Goal: Task Accomplishment & Management: Use online tool/utility

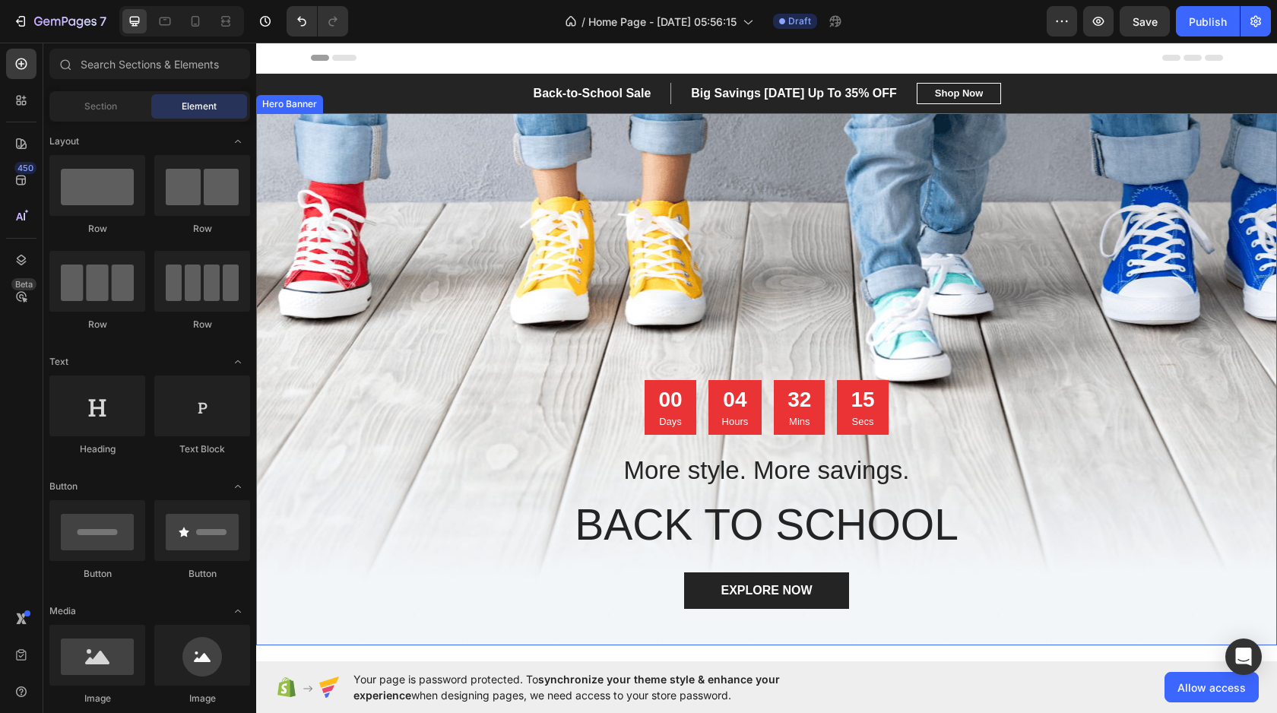
click at [658, 303] on div "Overlay" at bounding box center [766, 379] width 1021 height 532
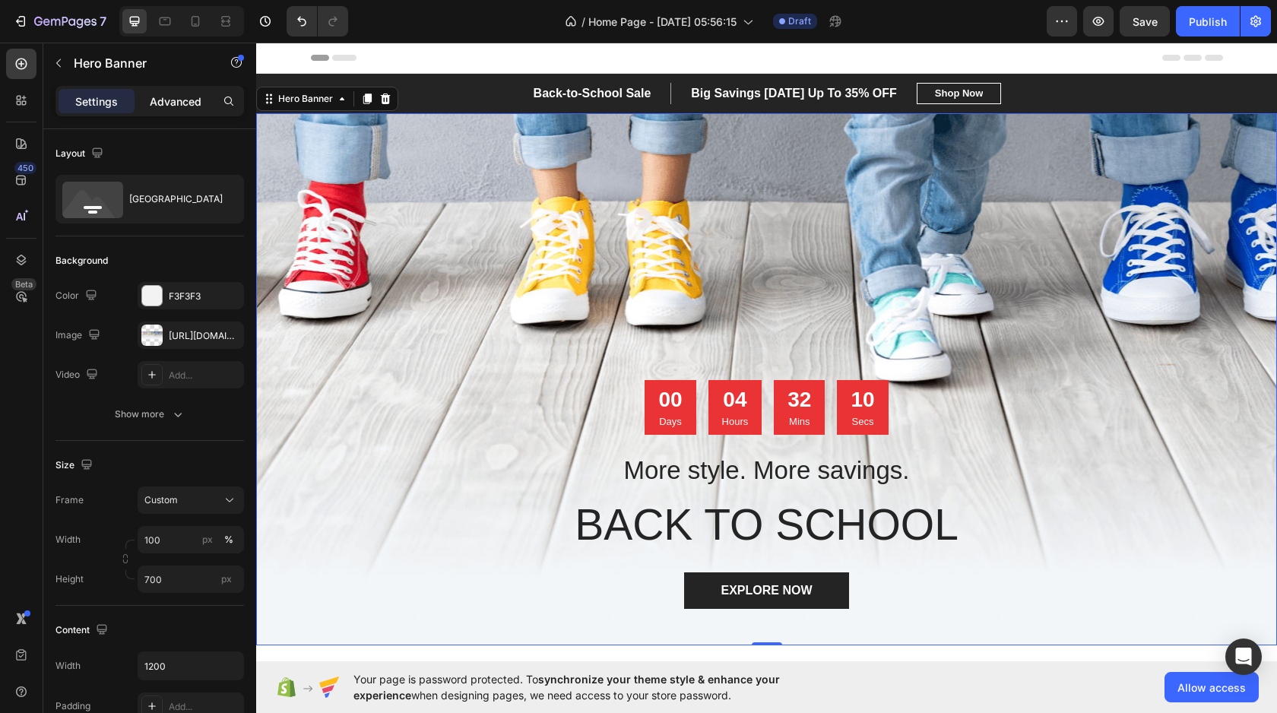
click at [149, 104] on div "Advanced" at bounding box center [176, 101] width 76 height 24
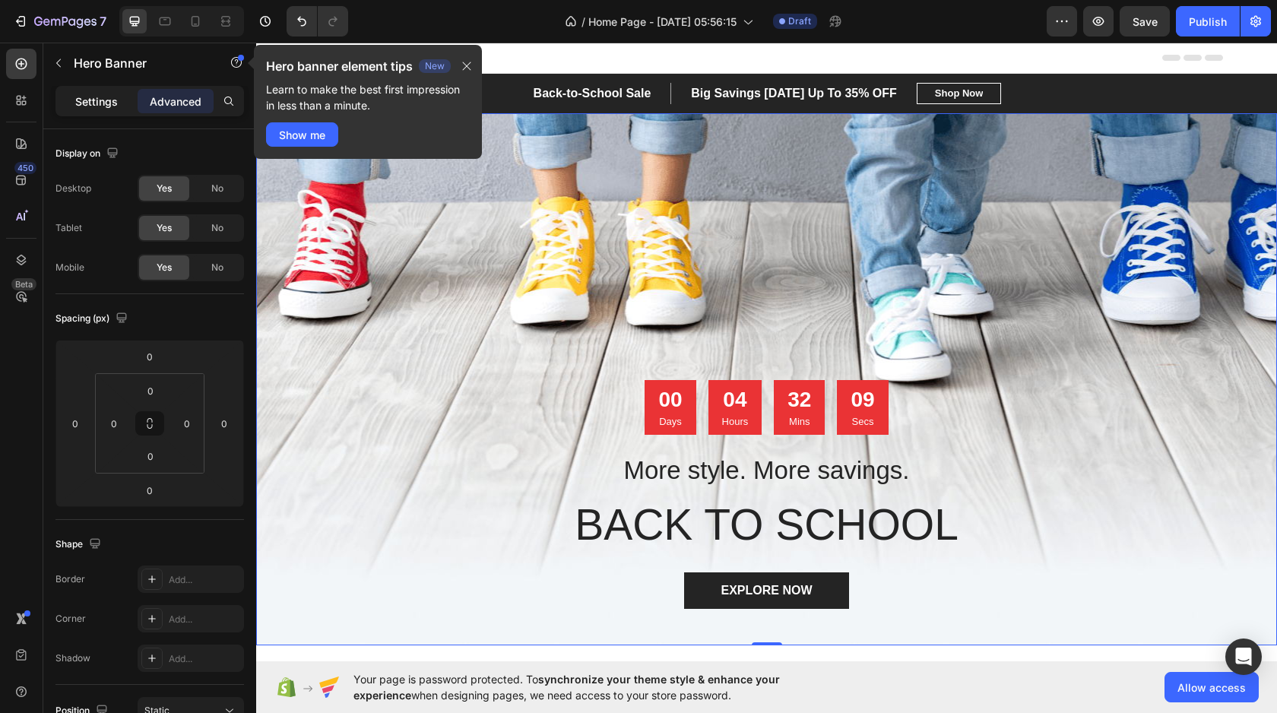
click at [81, 108] on p "Settings" at bounding box center [96, 102] width 43 height 16
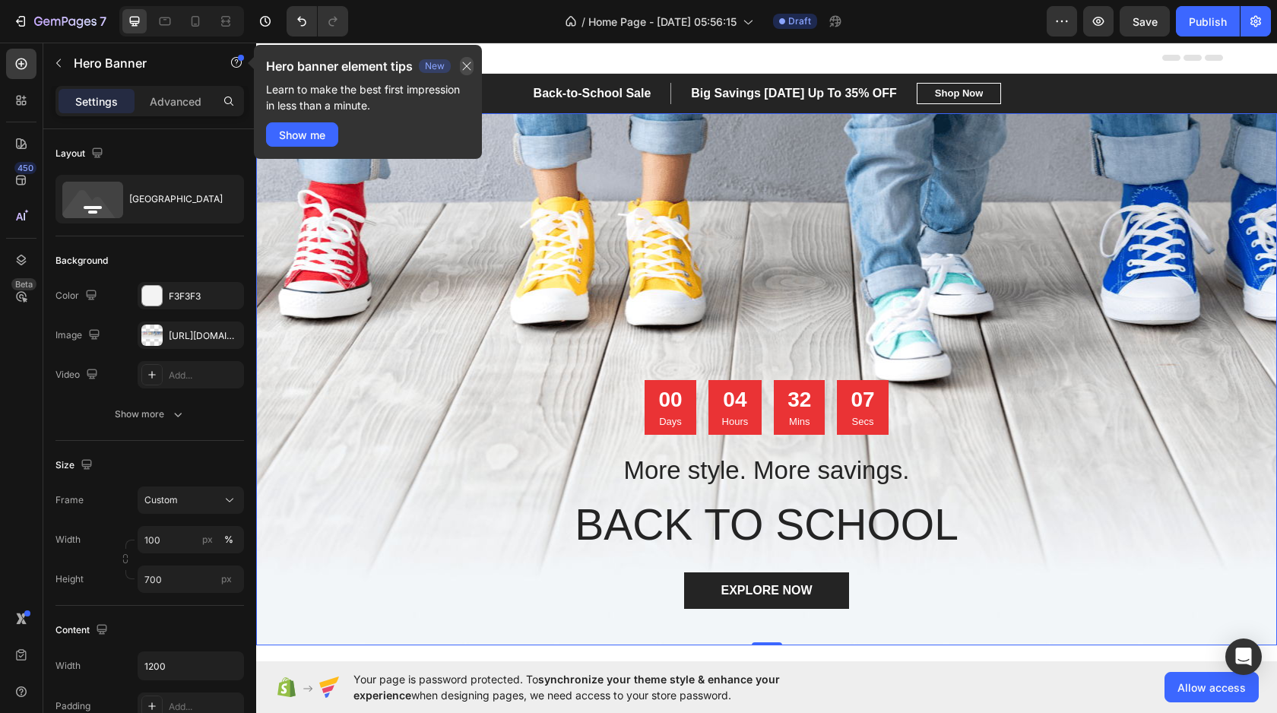
click at [465, 65] on icon "button" at bounding box center [467, 66] width 12 height 12
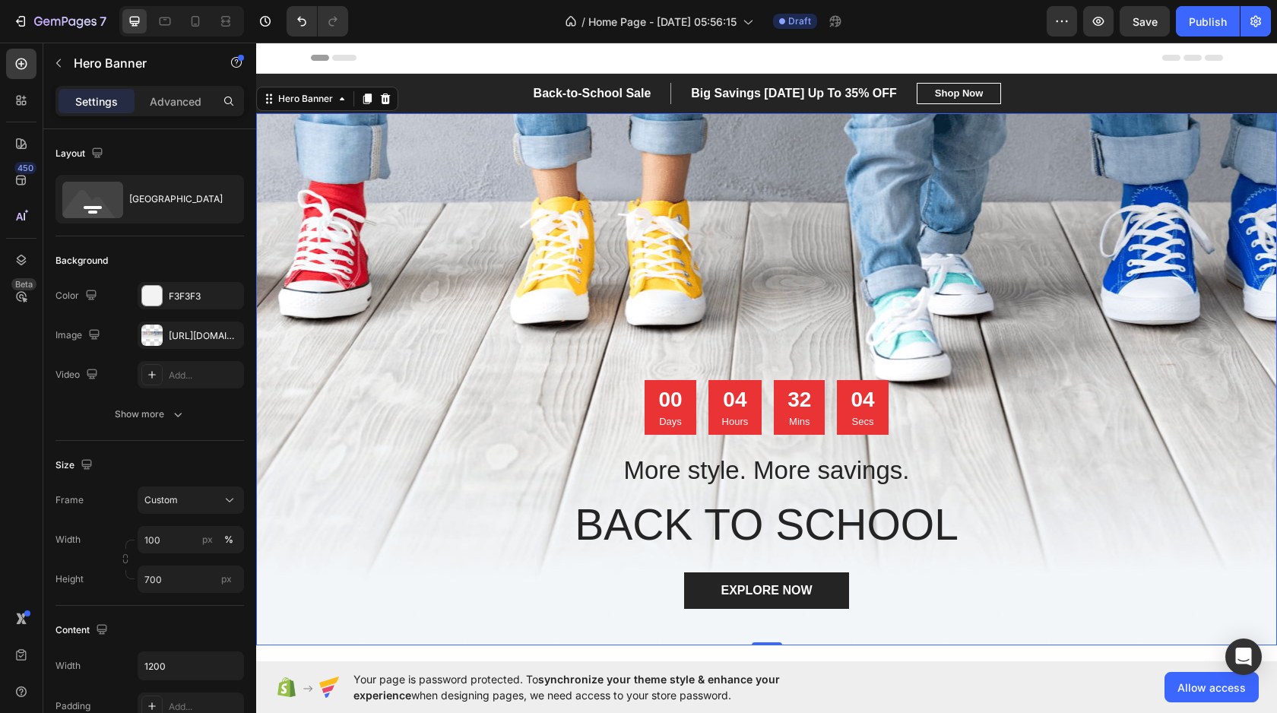
click at [608, 208] on div "Overlay" at bounding box center [766, 379] width 1021 height 532
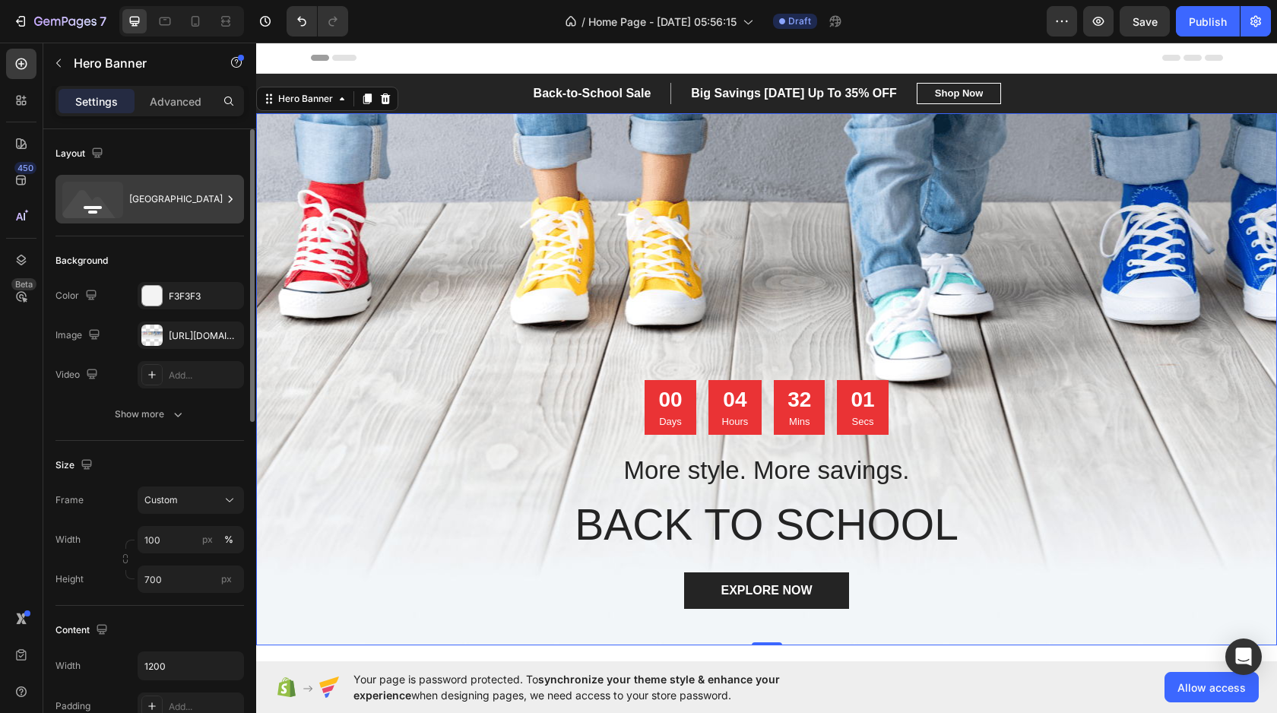
click at [128, 209] on div "[GEOGRAPHIC_DATA]" at bounding box center [150, 199] width 189 height 49
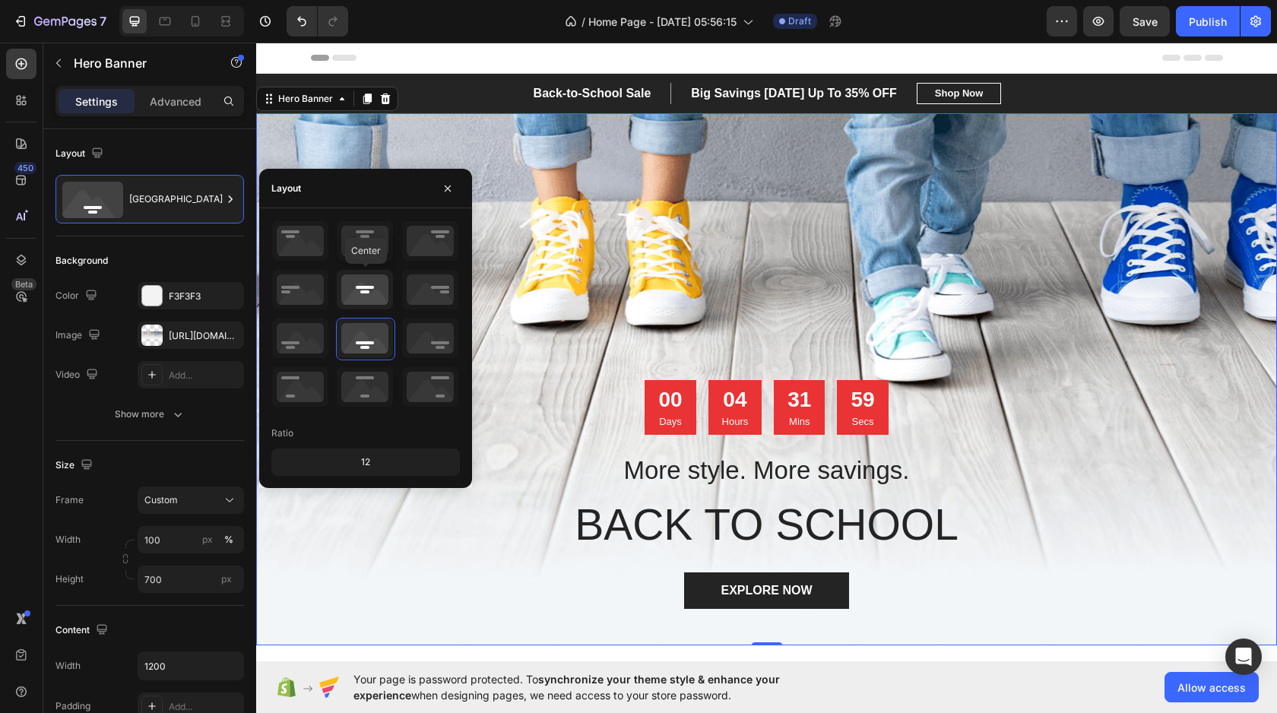
click at [363, 302] on icon at bounding box center [365, 290] width 56 height 40
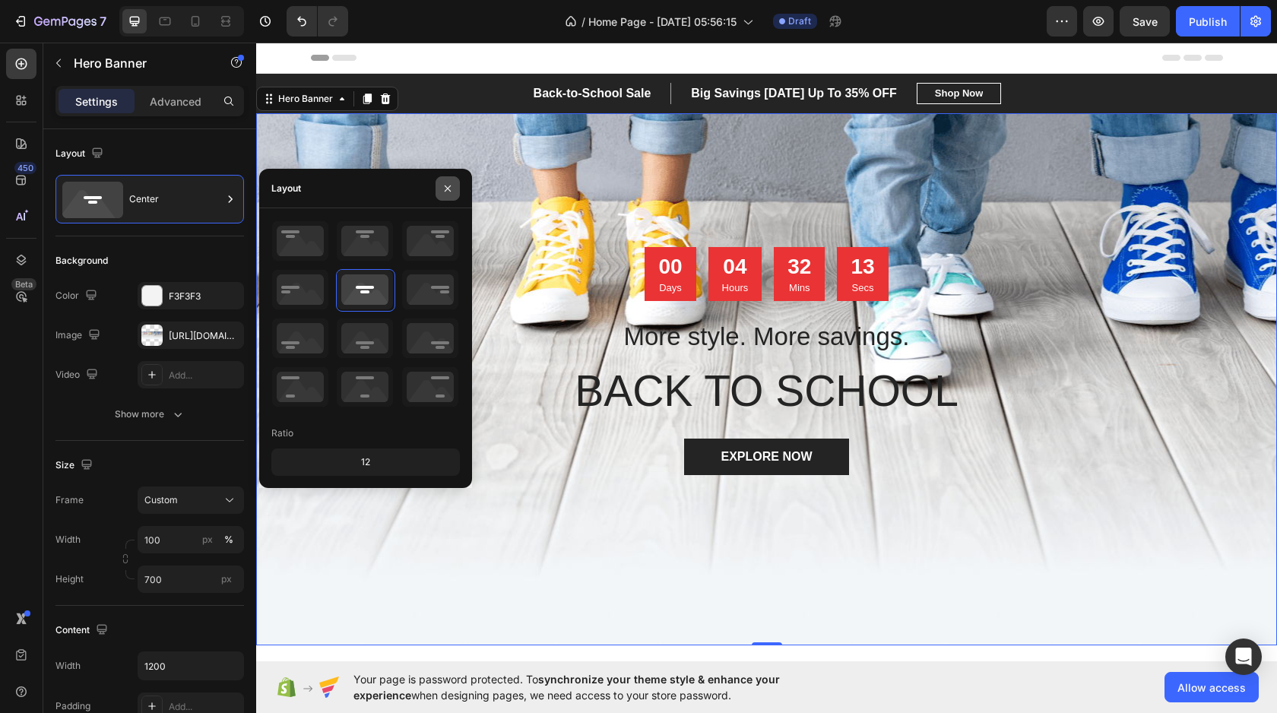
drag, startPoint x: 451, startPoint y: 194, endPoint x: 187, endPoint y: 154, distance: 266.9
click at [451, 194] on icon "button" at bounding box center [448, 188] width 12 height 12
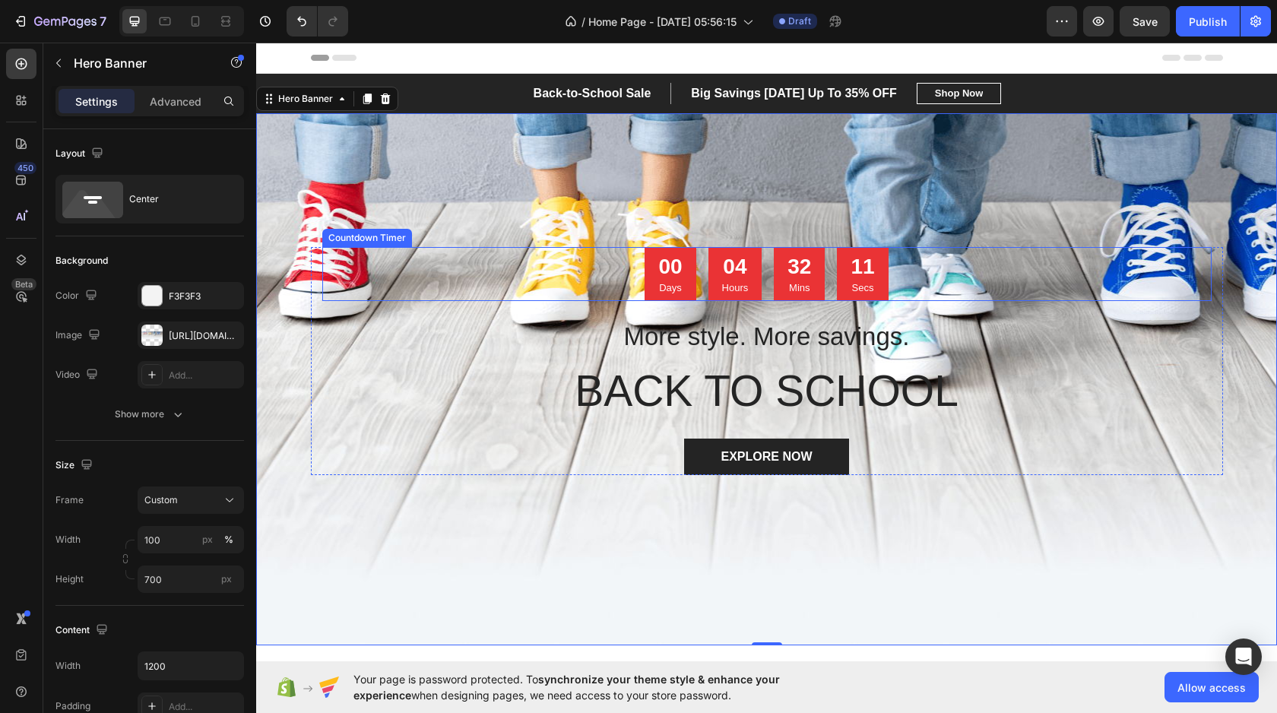
click at [507, 272] on div "00 Days 04 Hours 32 Mins 11 Secs" at bounding box center [767, 274] width 890 height 55
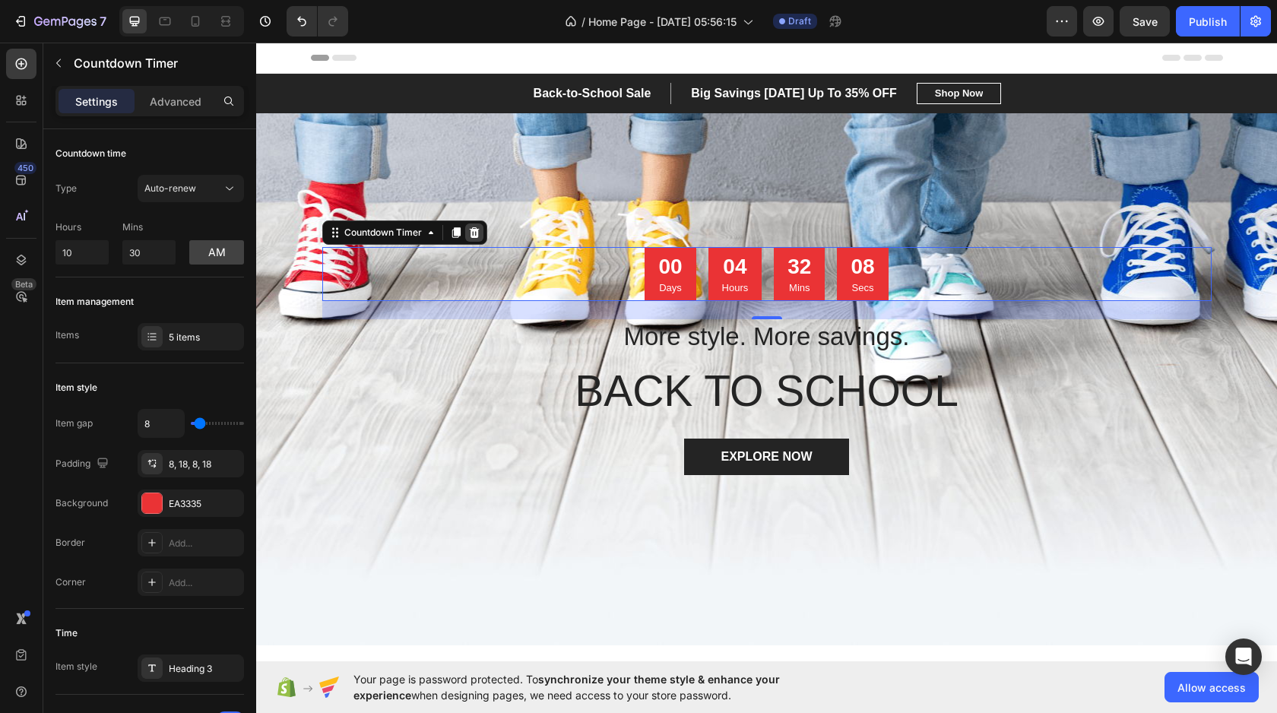
click at [473, 233] on icon at bounding box center [474, 233] width 12 height 12
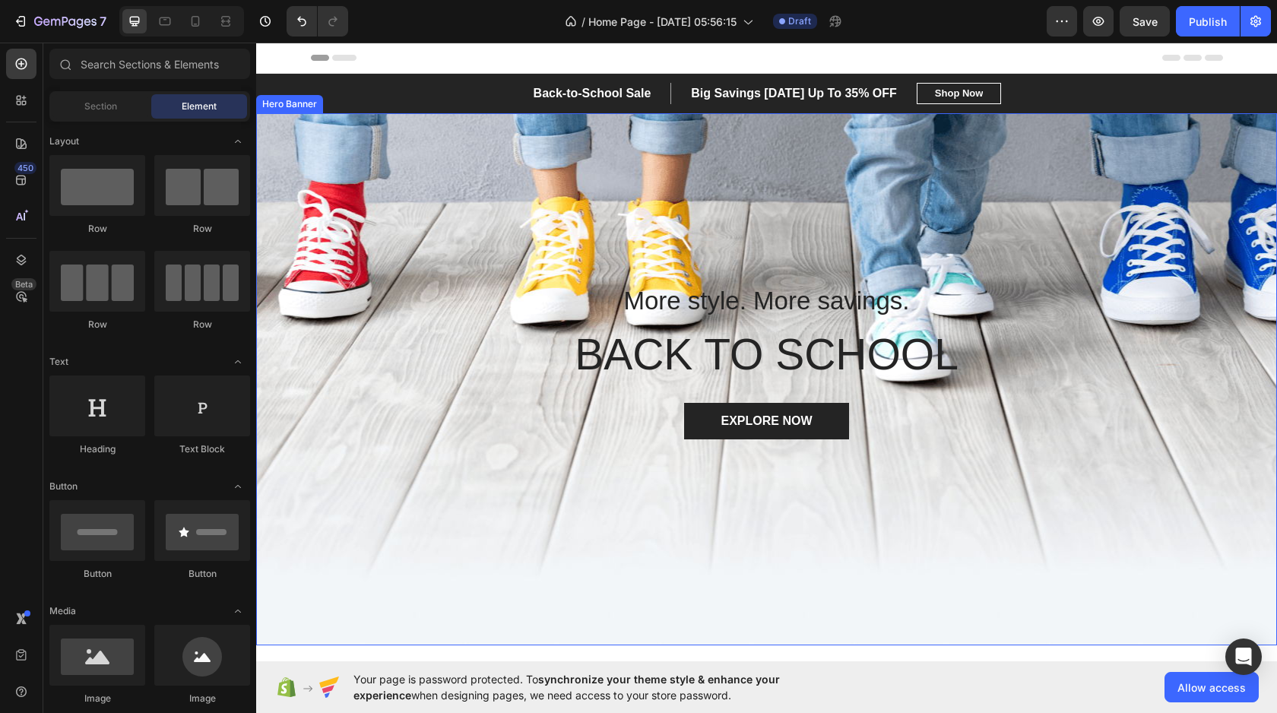
click at [714, 250] on div "Overlay" at bounding box center [766, 379] width 1021 height 532
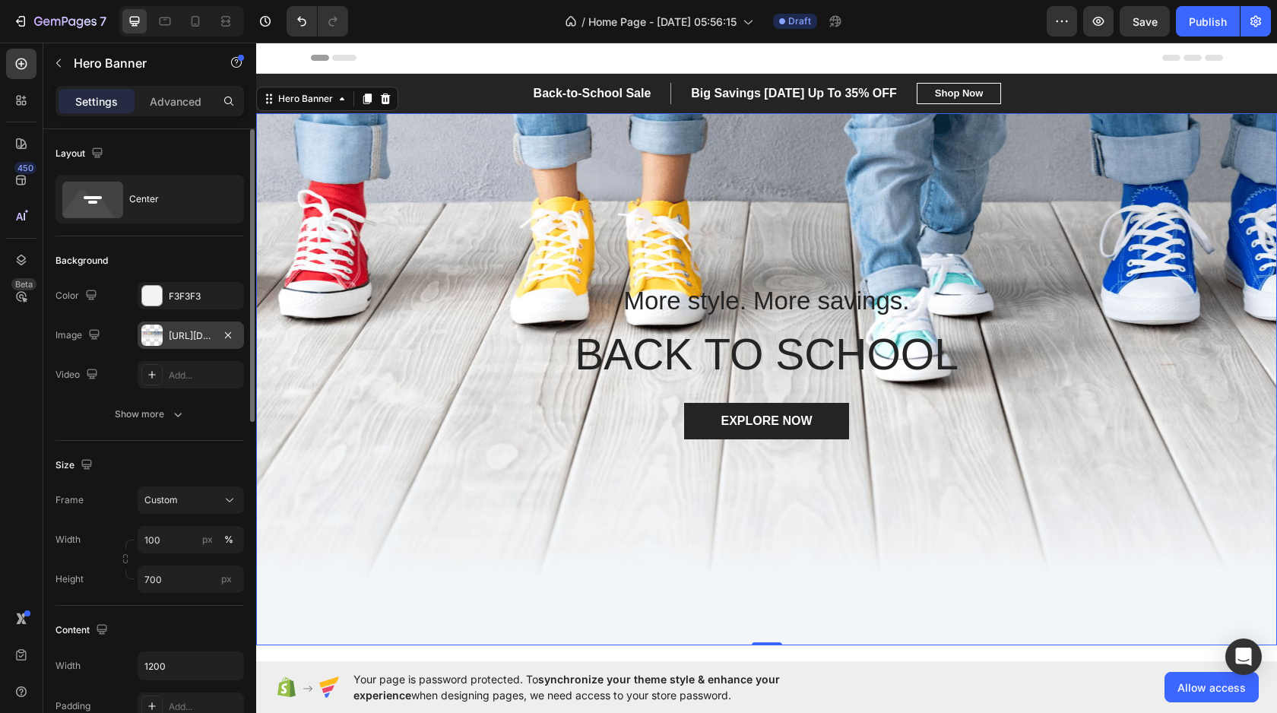
click at [160, 333] on div at bounding box center [151, 335] width 21 height 21
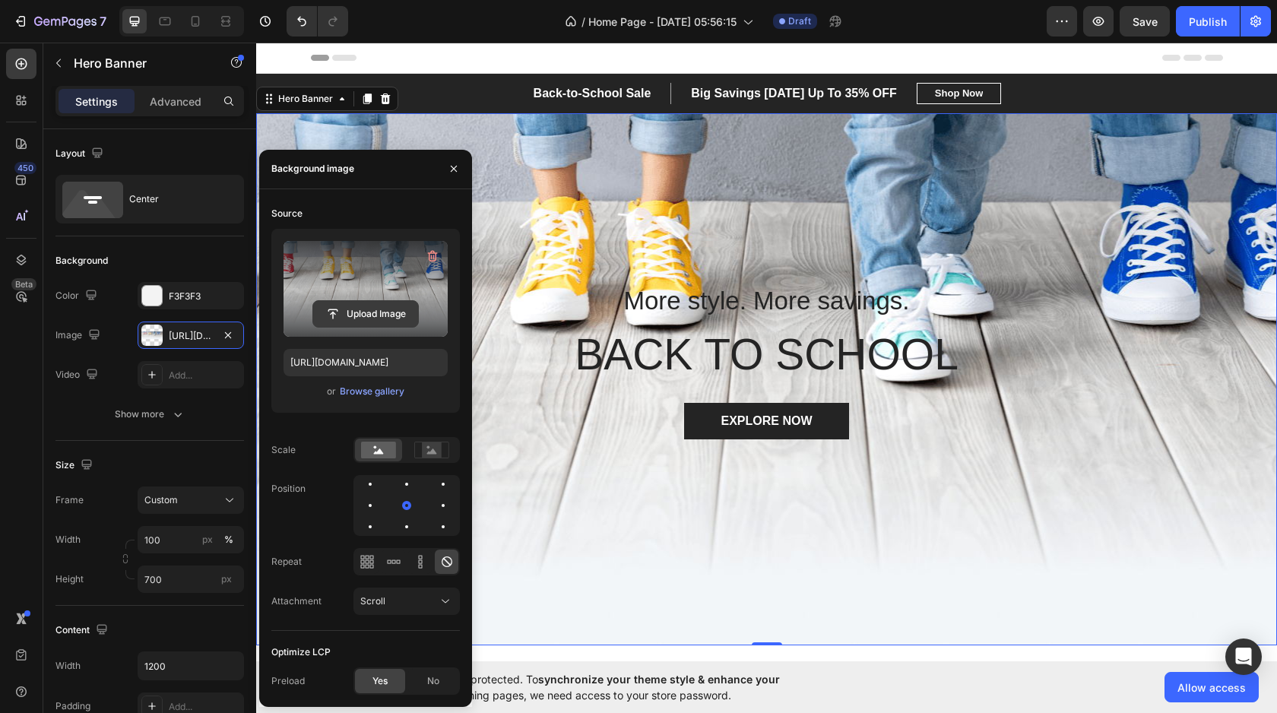
click at [379, 311] on input "file" at bounding box center [365, 314] width 105 height 26
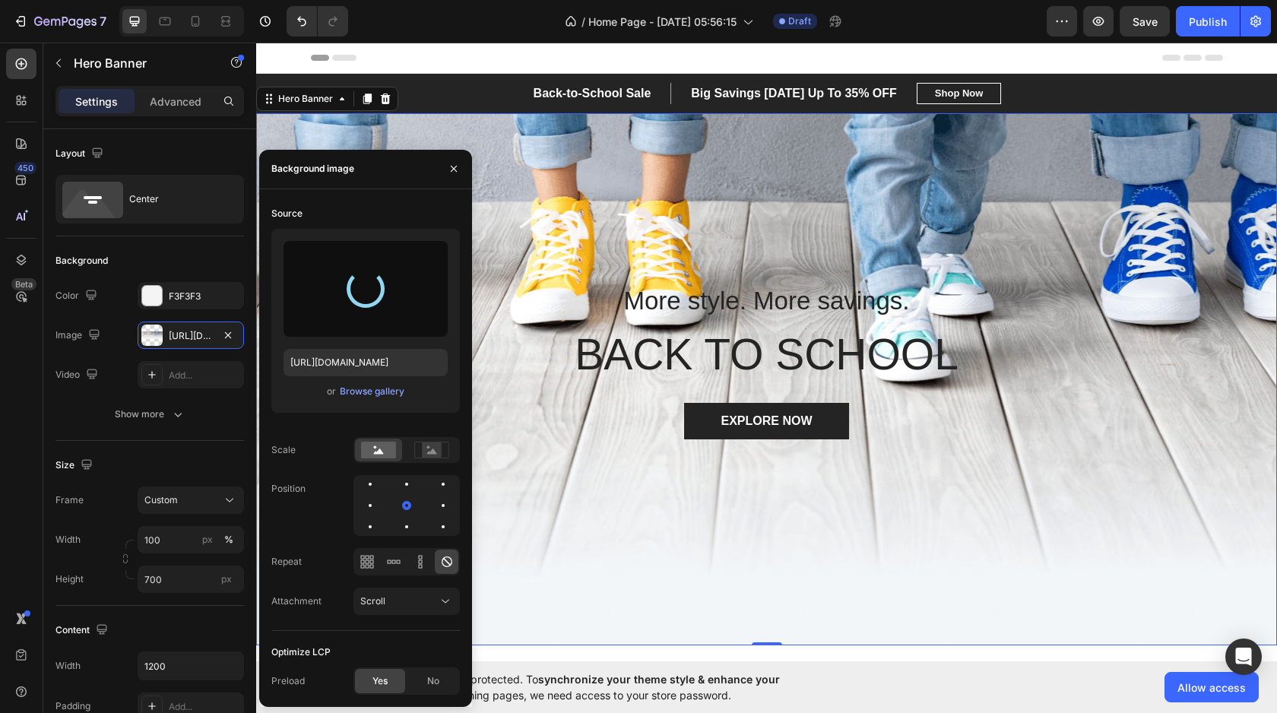
type input "[URL][DOMAIN_NAME]"
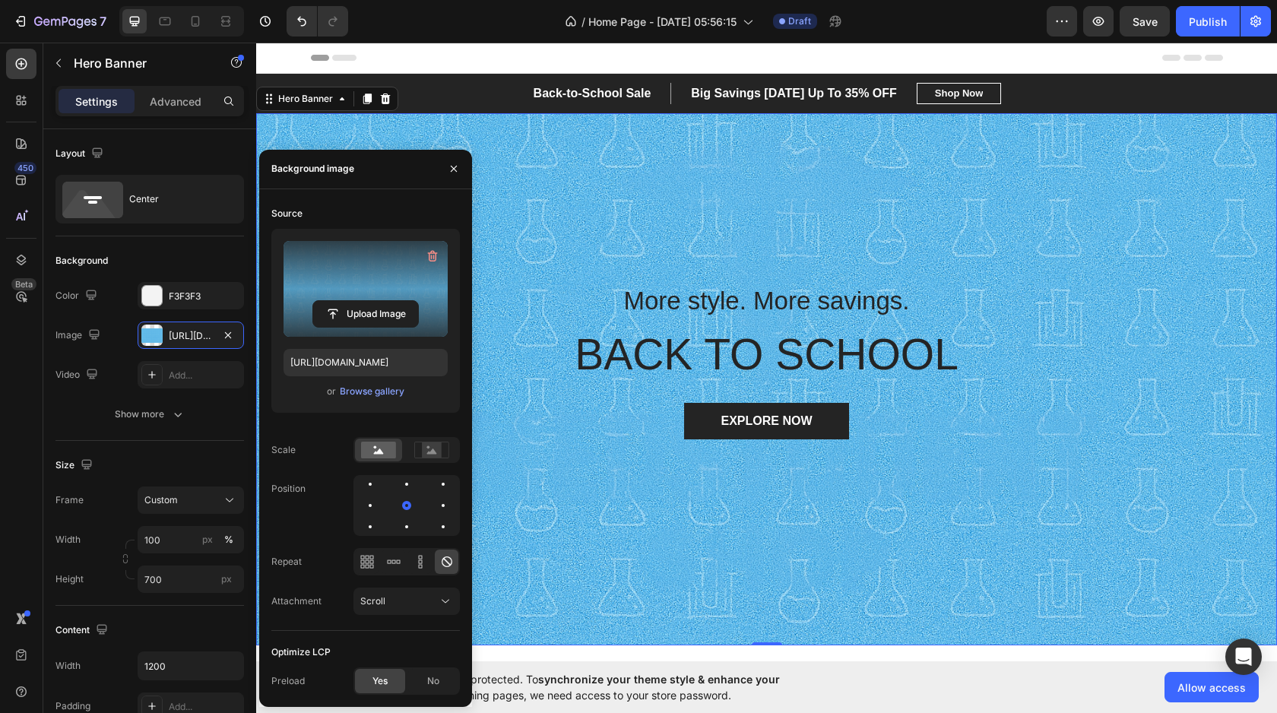
click at [905, 490] on div "Overlay" at bounding box center [766, 379] width 1021 height 532
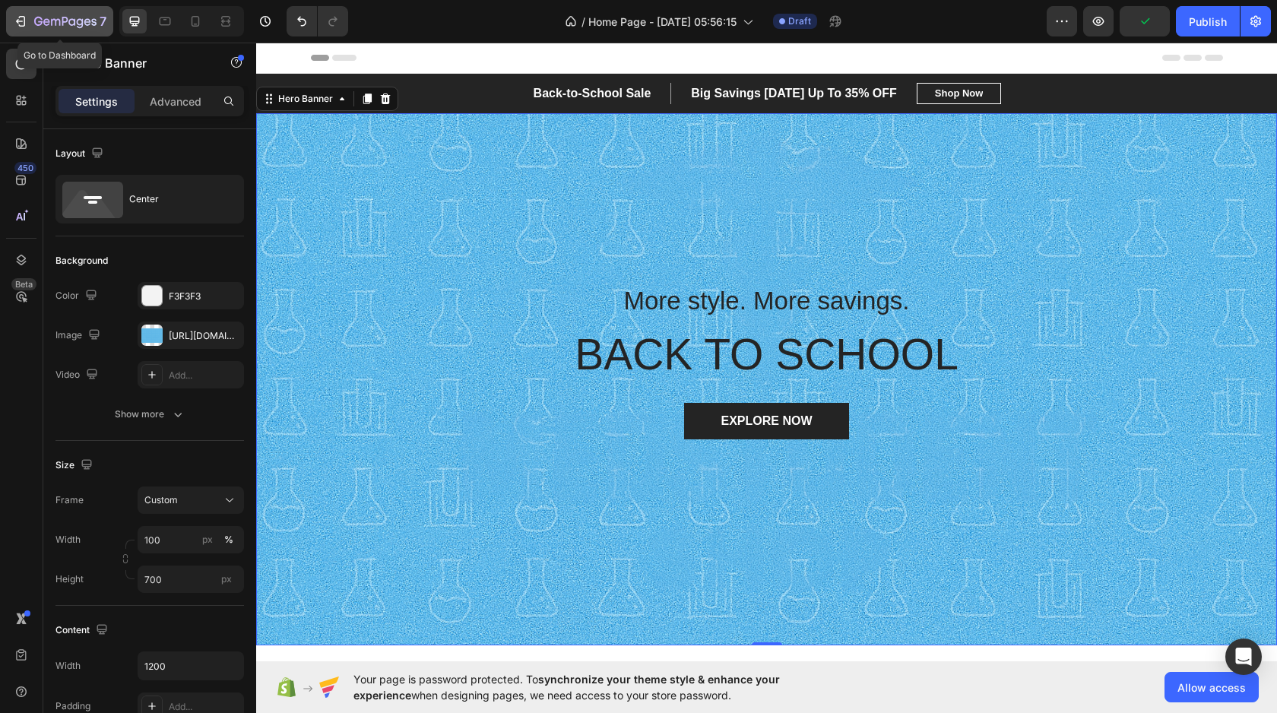
click at [50, 33] on button "7" at bounding box center [59, 21] width 107 height 30
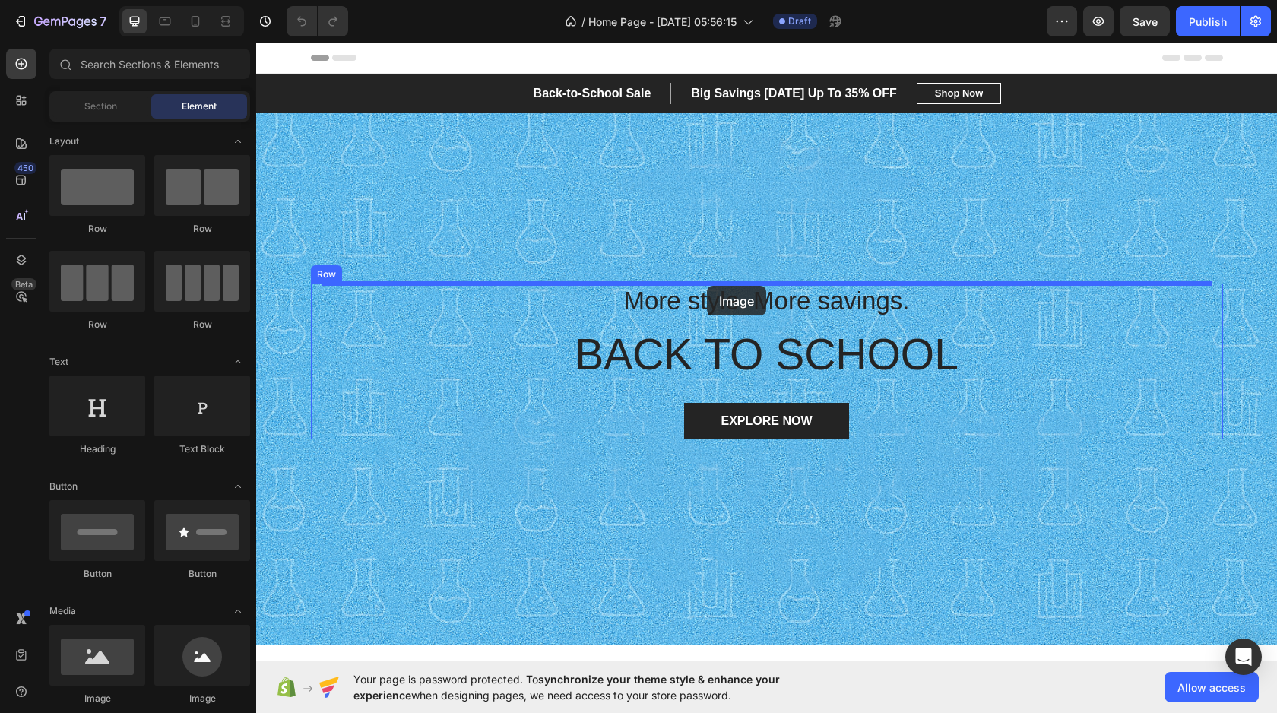
drag, startPoint x: 341, startPoint y: 686, endPoint x: 707, endPoint y: 286, distance: 541.9
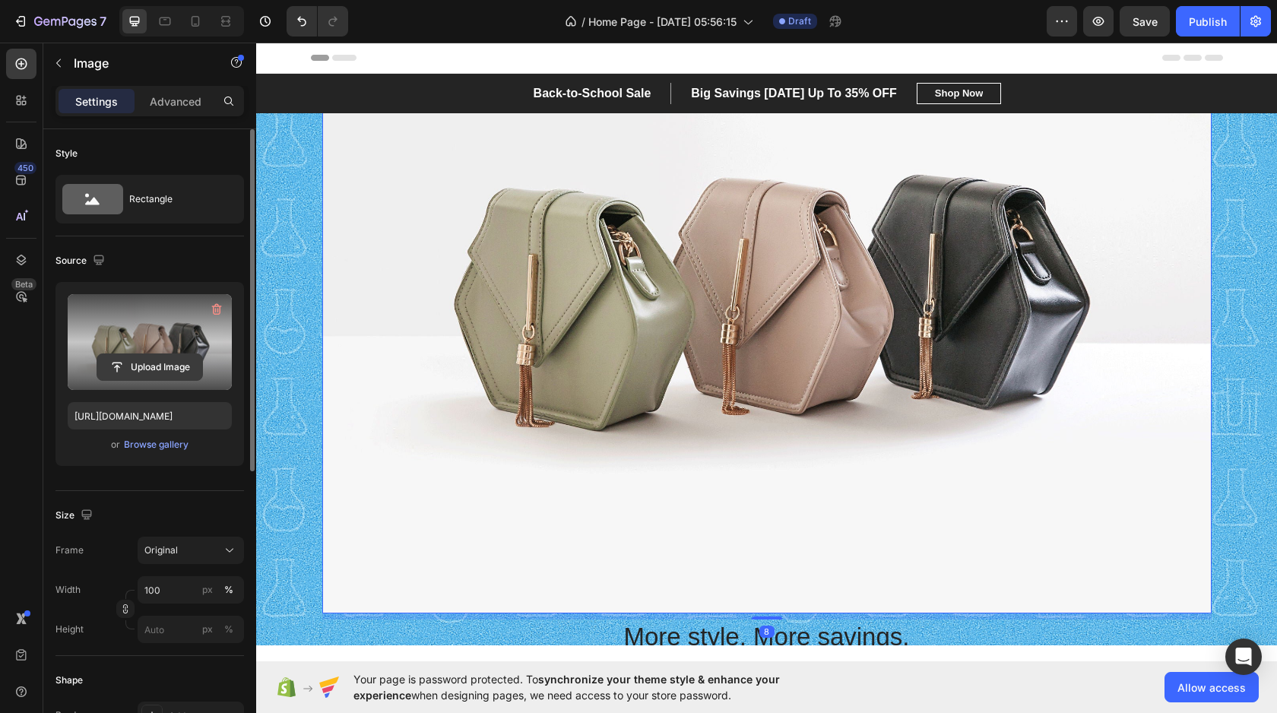
click at [141, 364] on input "file" at bounding box center [149, 367] width 105 height 26
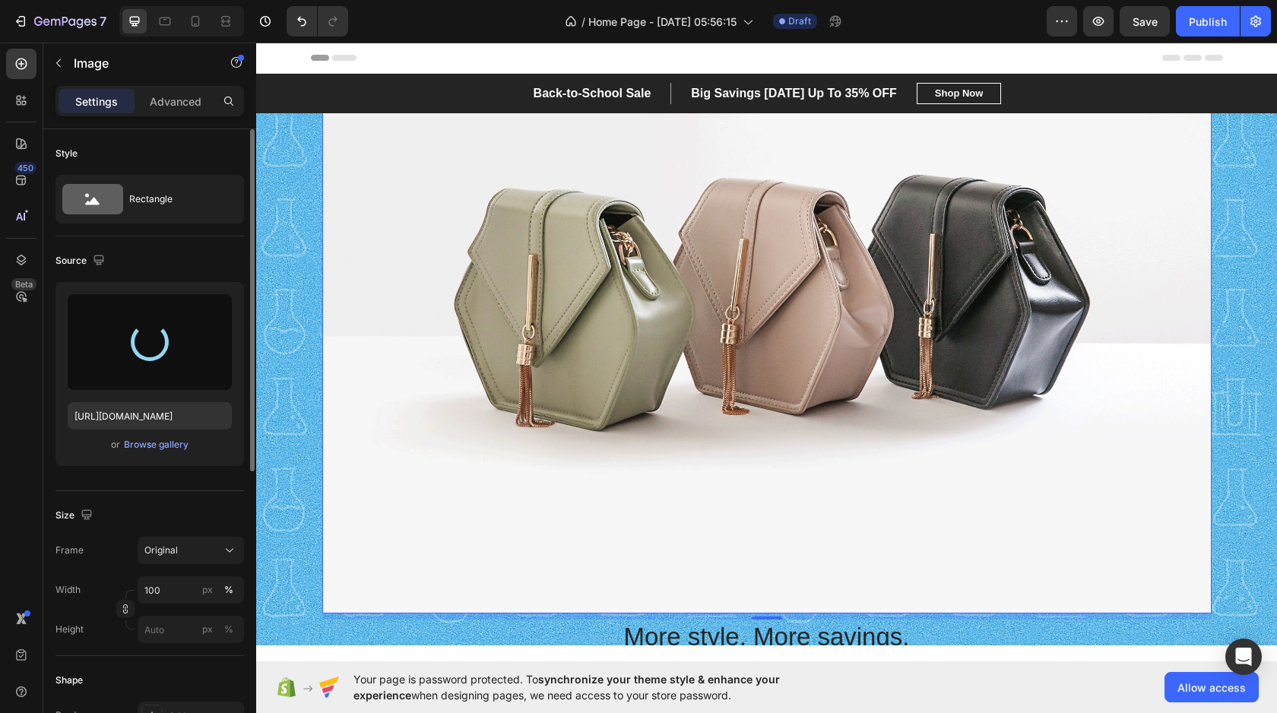
type input "https://cdn.shopify.com/s/files/1/0936/4655/3472/files/gempages_581867581590209…"
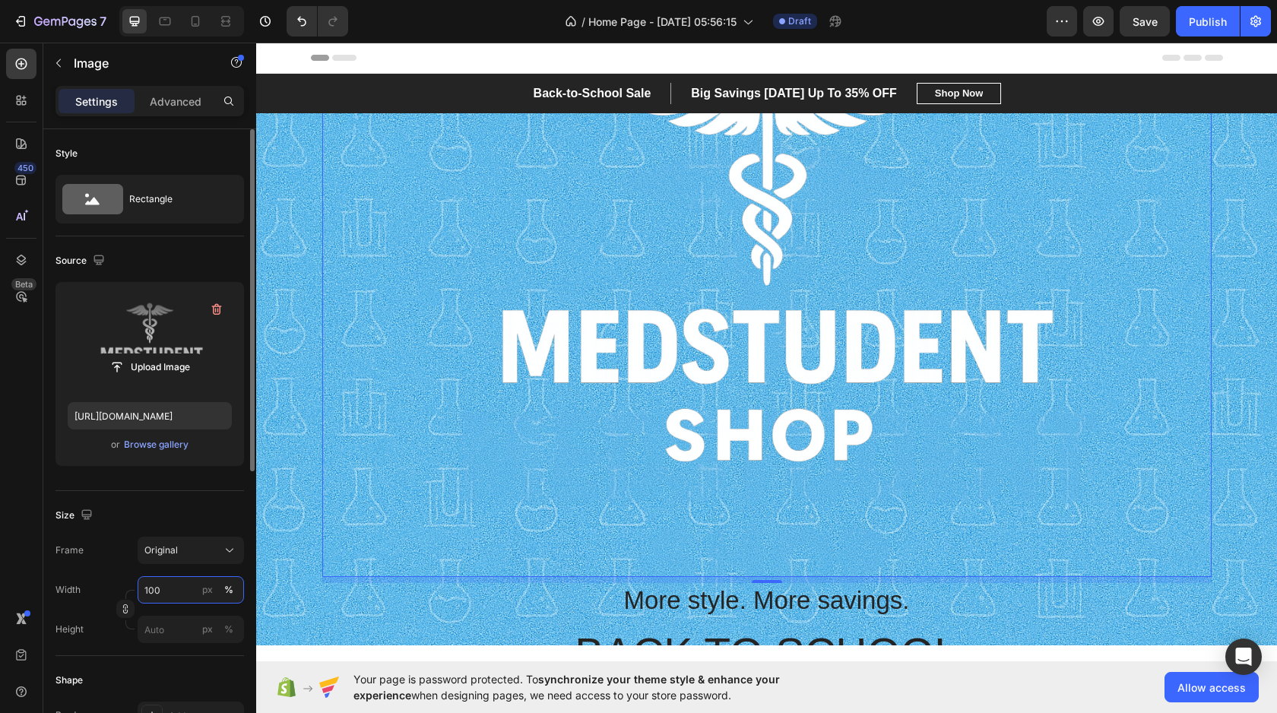
click at [159, 587] on input "100" at bounding box center [191, 589] width 106 height 27
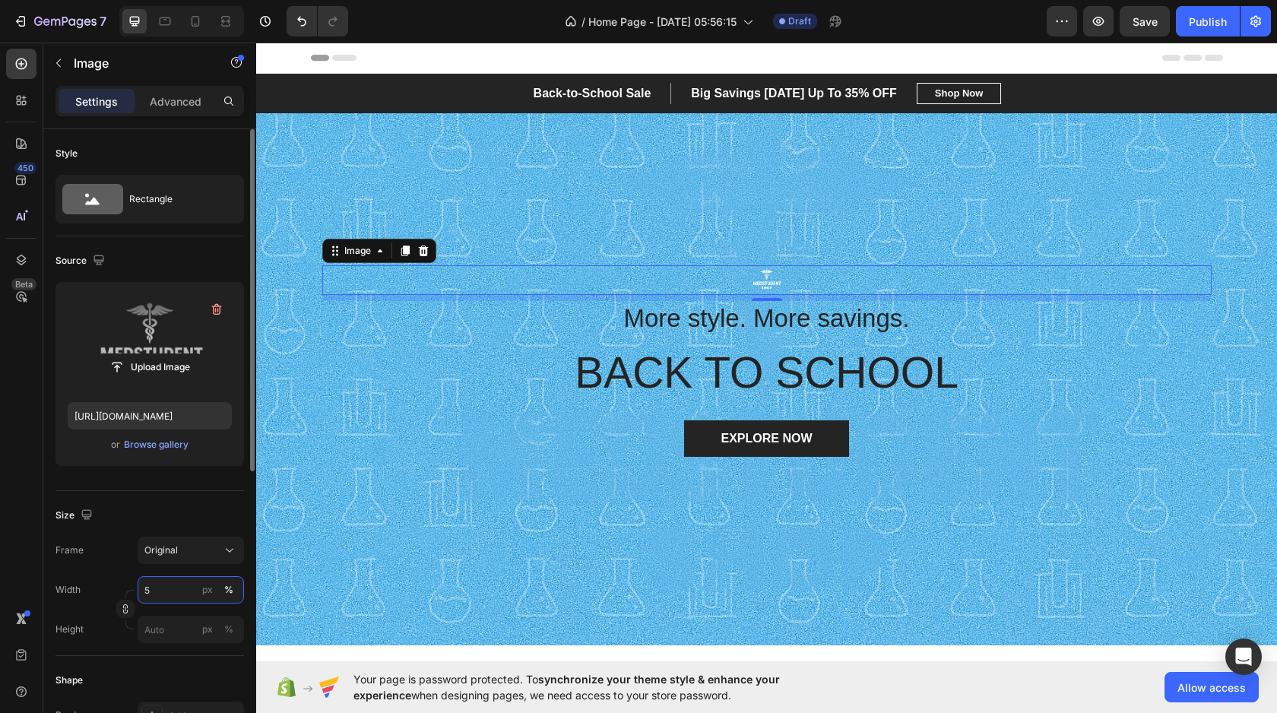
type input "50"
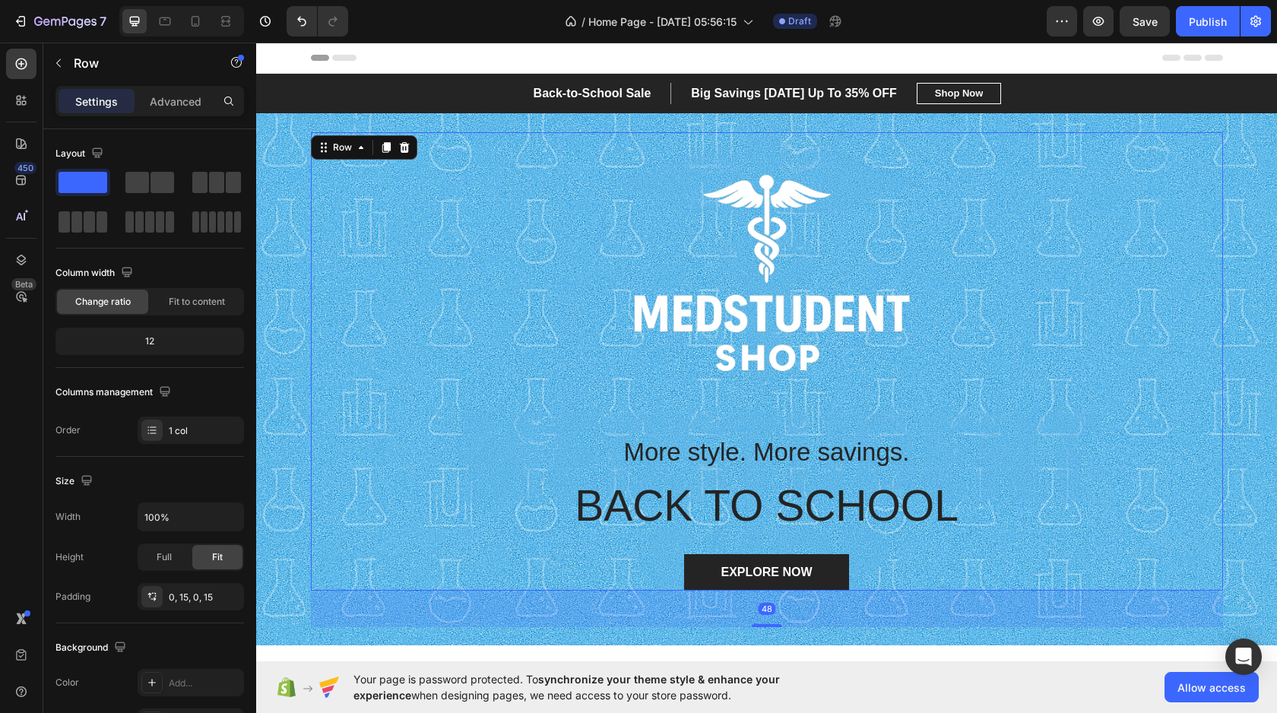
click at [1107, 541] on div "Image More style. More savings. Heading BACK TO SCHOOL Heading EXPLORE NOW Butt…" at bounding box center [767, 361] width 890 height 458
click at [795, 338] on img at bounding box center [766, 280] width 445 height 297
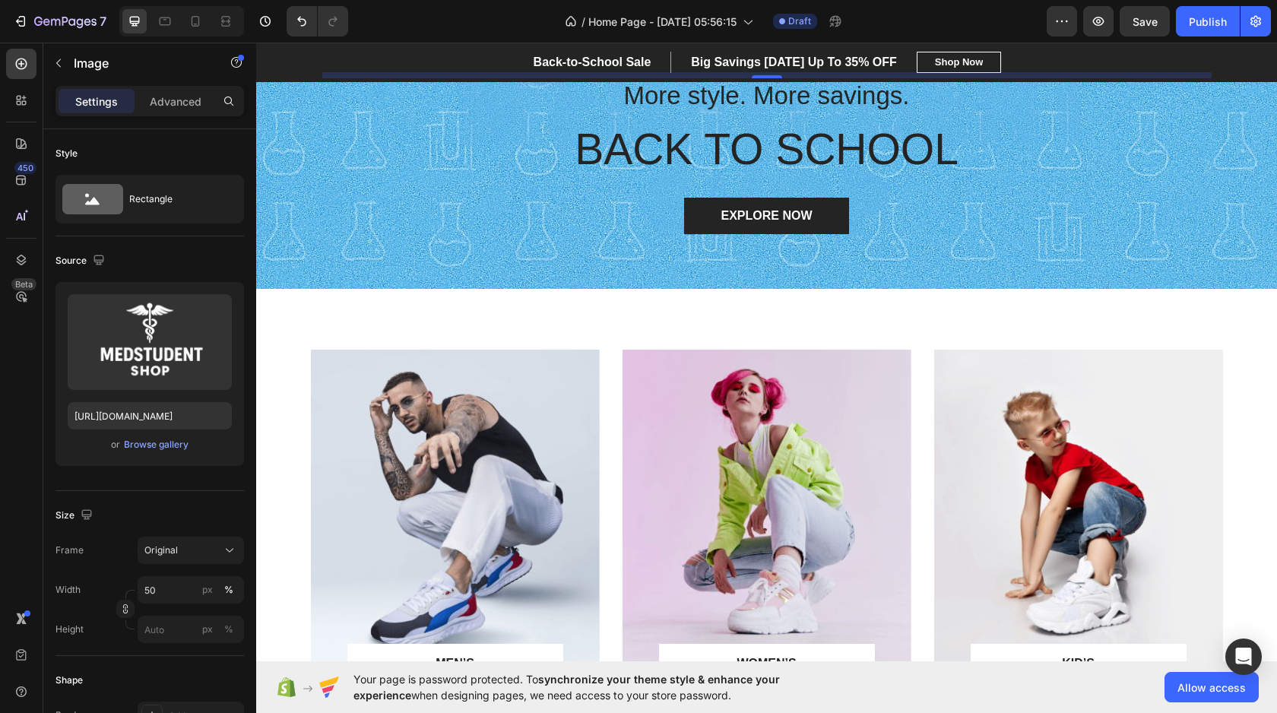
scroll to position [518, 0]
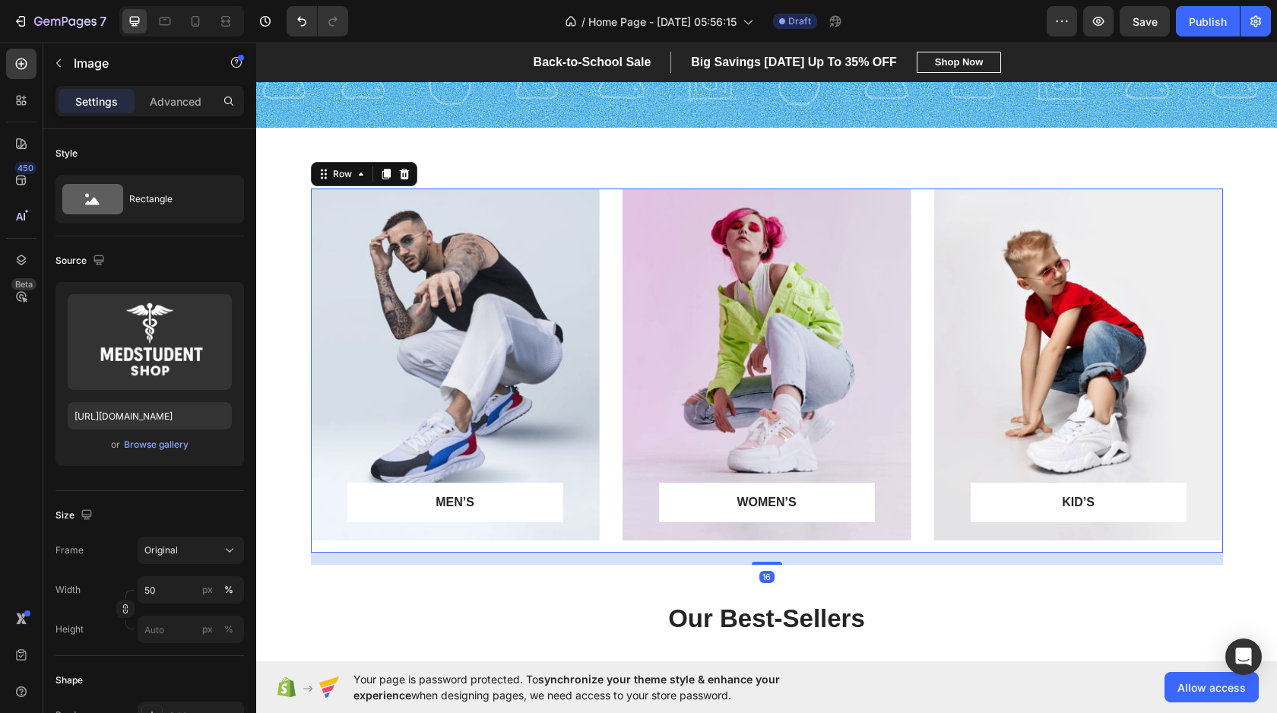
click at [921, 265] on div "MEN’S Text block Row Row Hero Banner WOMEN’S Text block Row Row Hero Banner KID…" at bounding box center [767, 371] width 912 height 364
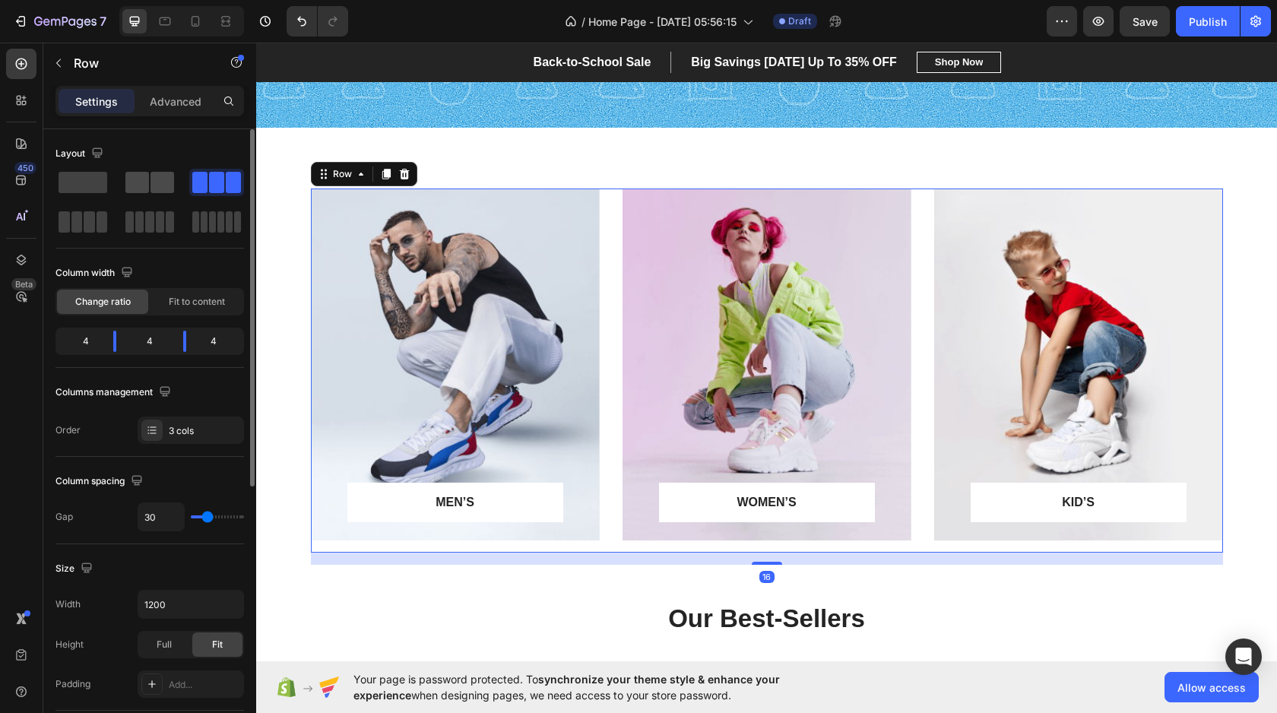
click at [189, 194] on div at bounding box center [216, 182] width 55 height 27
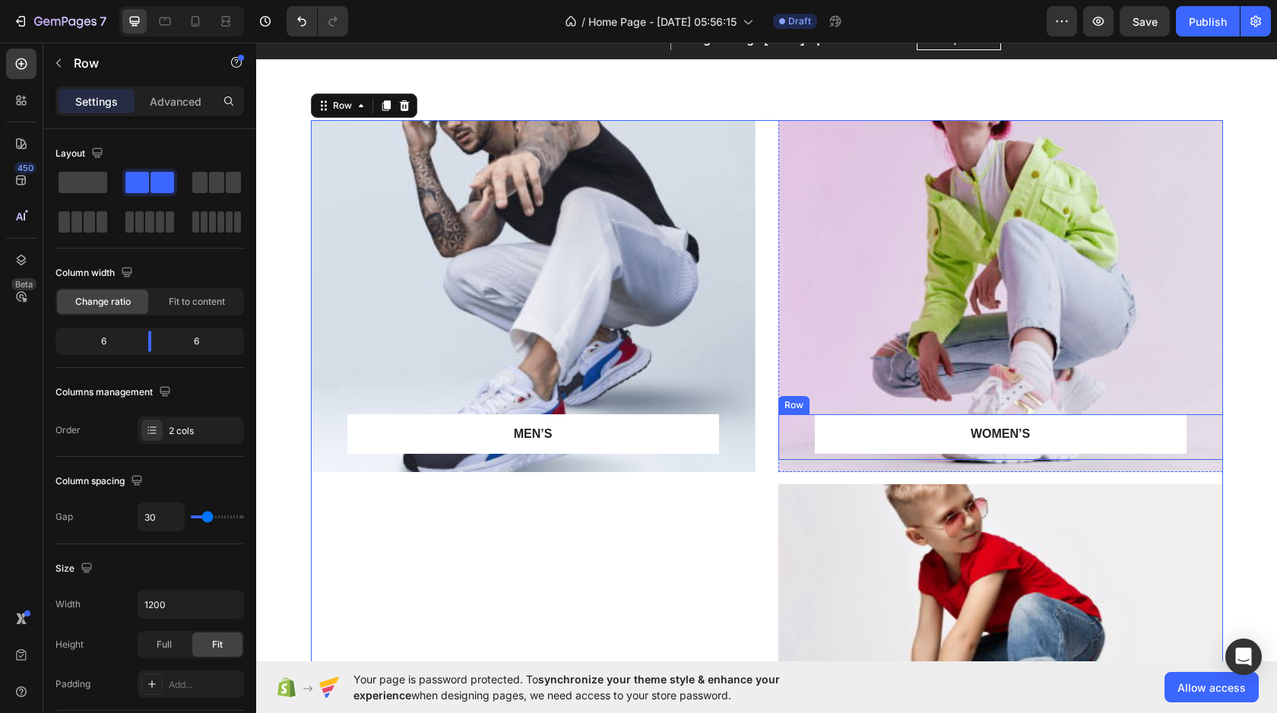
scroll to position [630, 0]
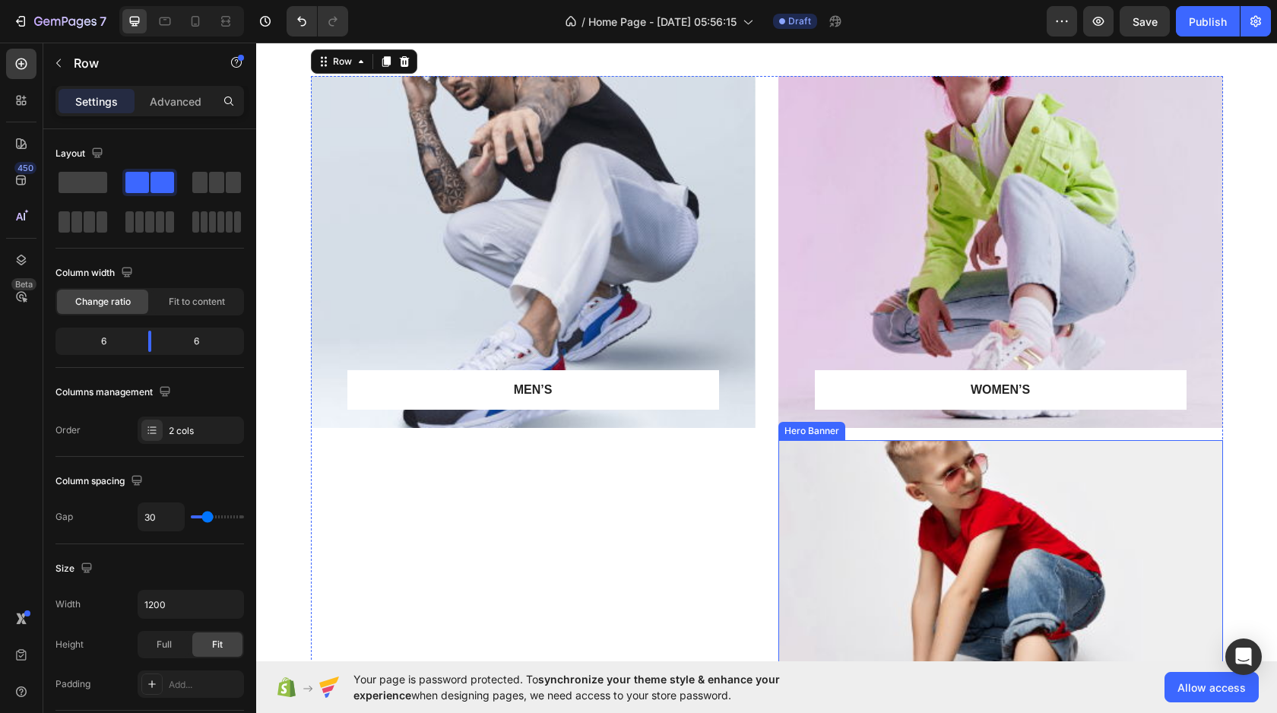
click at [804, 490] on div "Overlay" at bounding box center [1001, 616] width 445 height 352
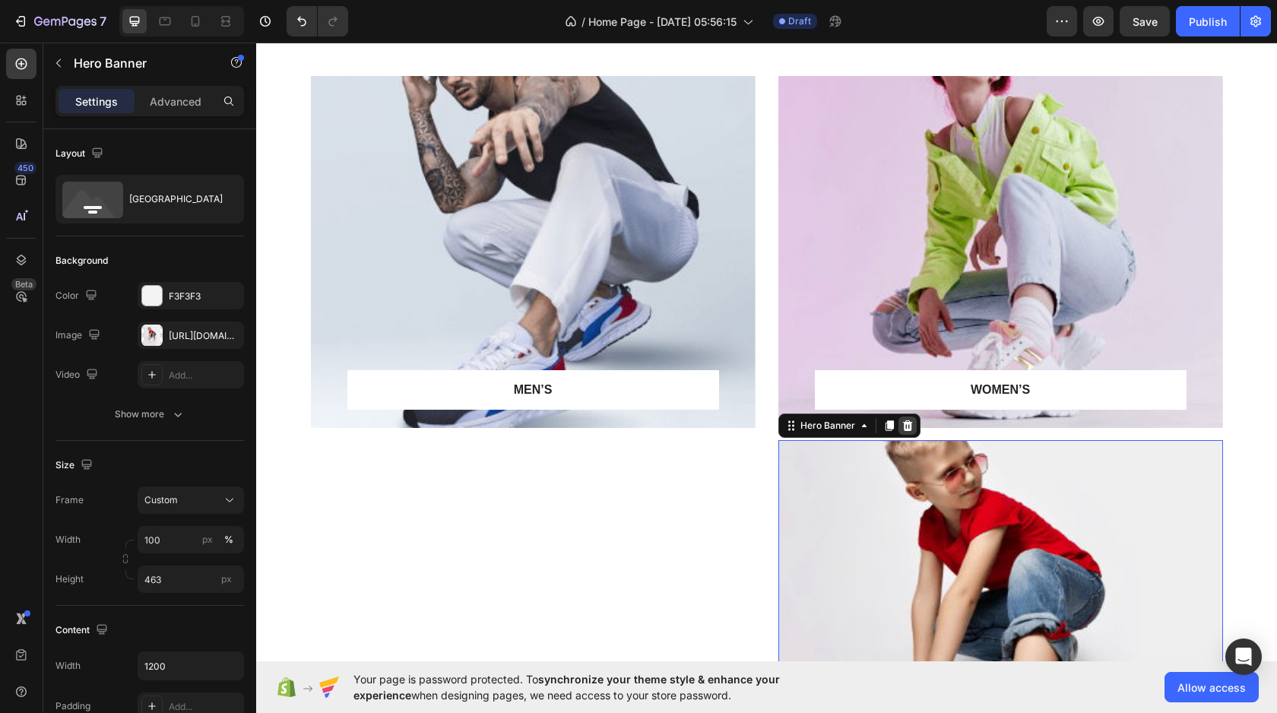
click at [909, 424] on icon at bounding box center [907, 425] width 10 height 11
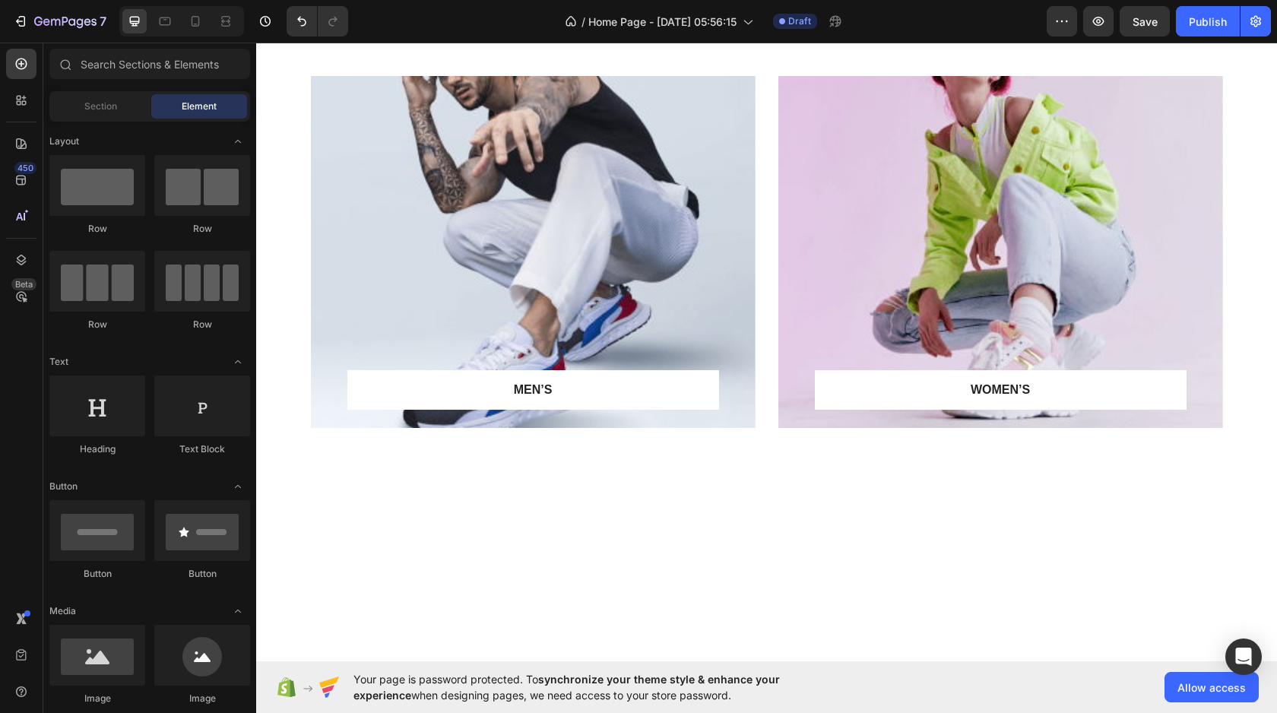
click at [811, 512] on div at bounding box center [767, 655] width 998 height 332
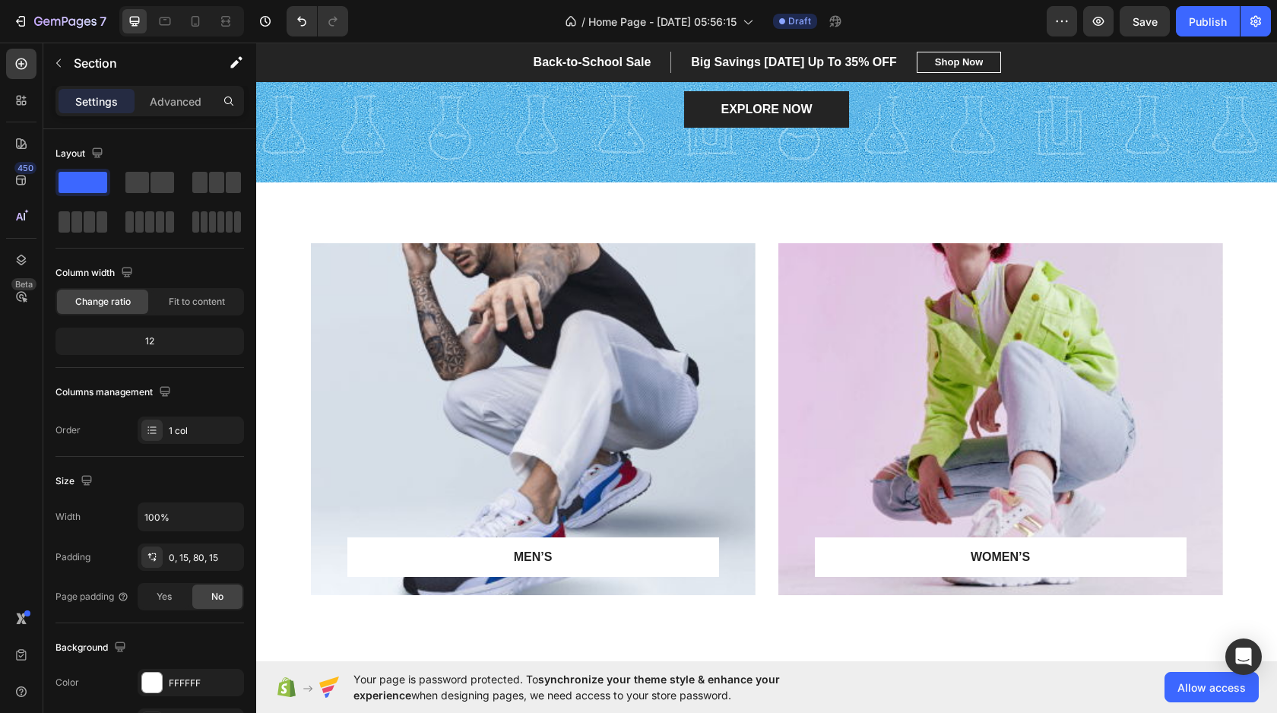
scroll to position [462, 0]
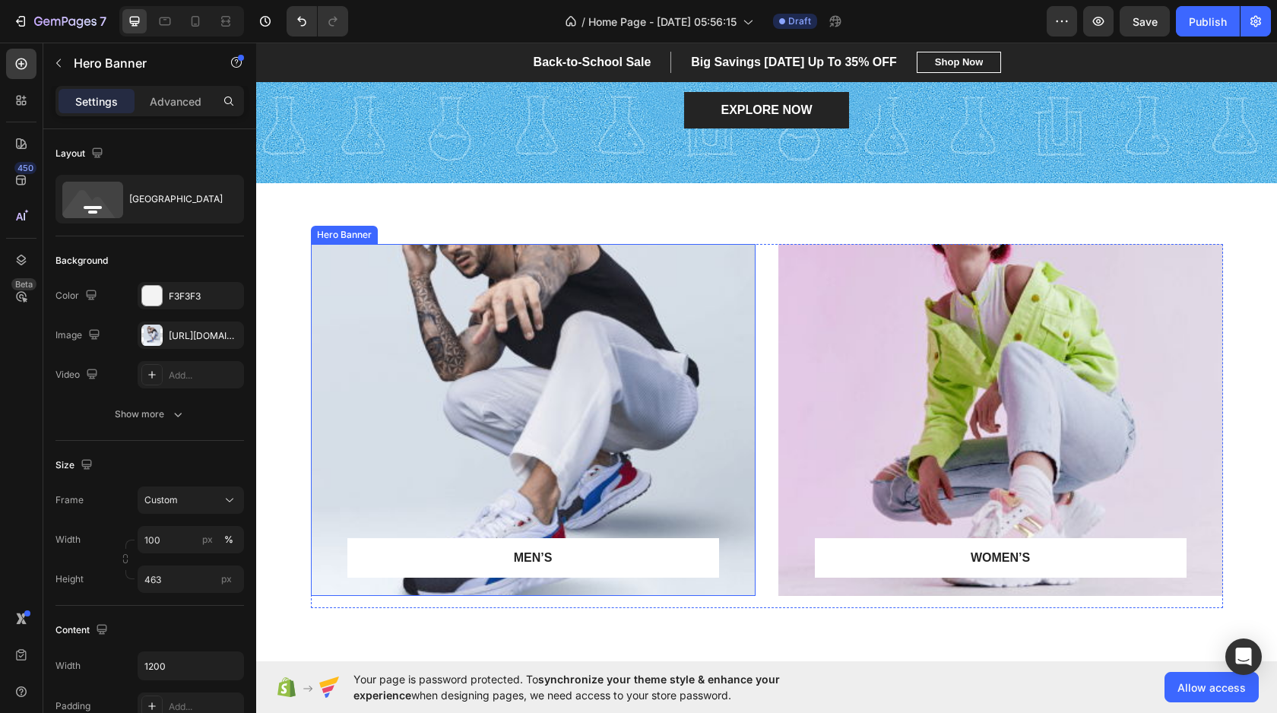
click at [582, 484] on div "Overlay" at bounding box center [533, 420] width 445 height 352
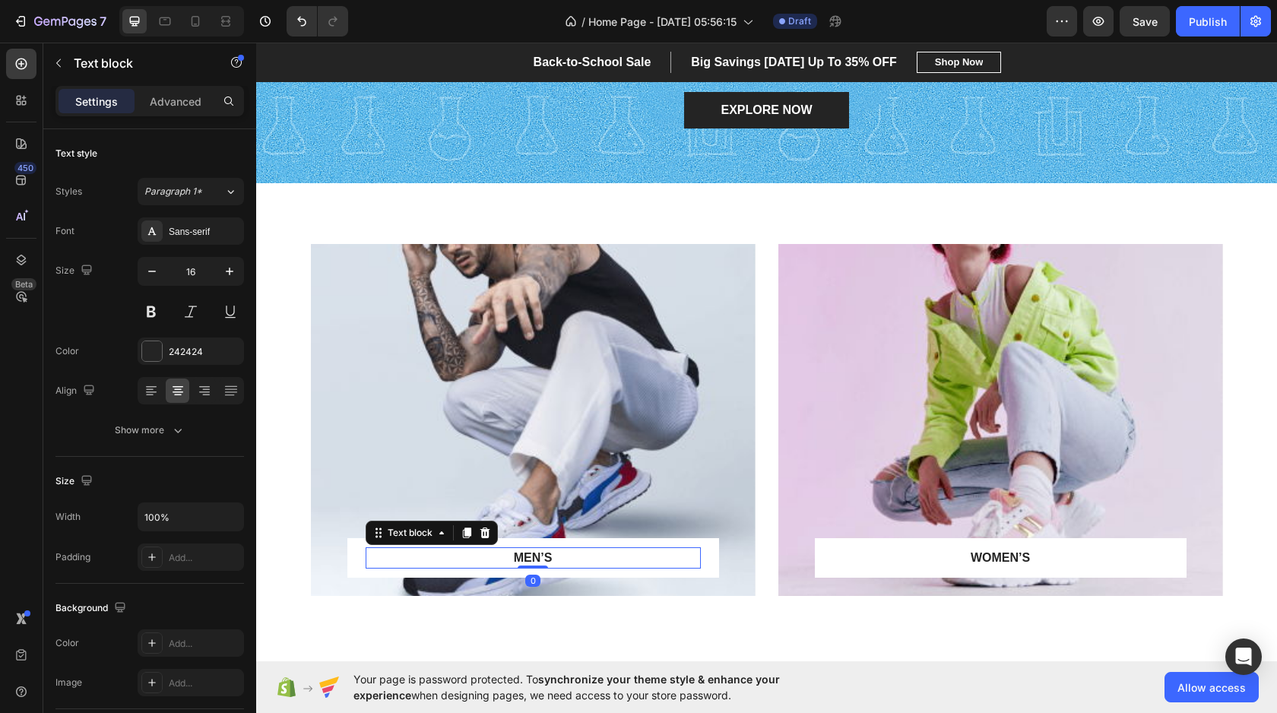
click at [543, 557] on p "MEN’S" at bounding box center [533, 558] width 332 height 18
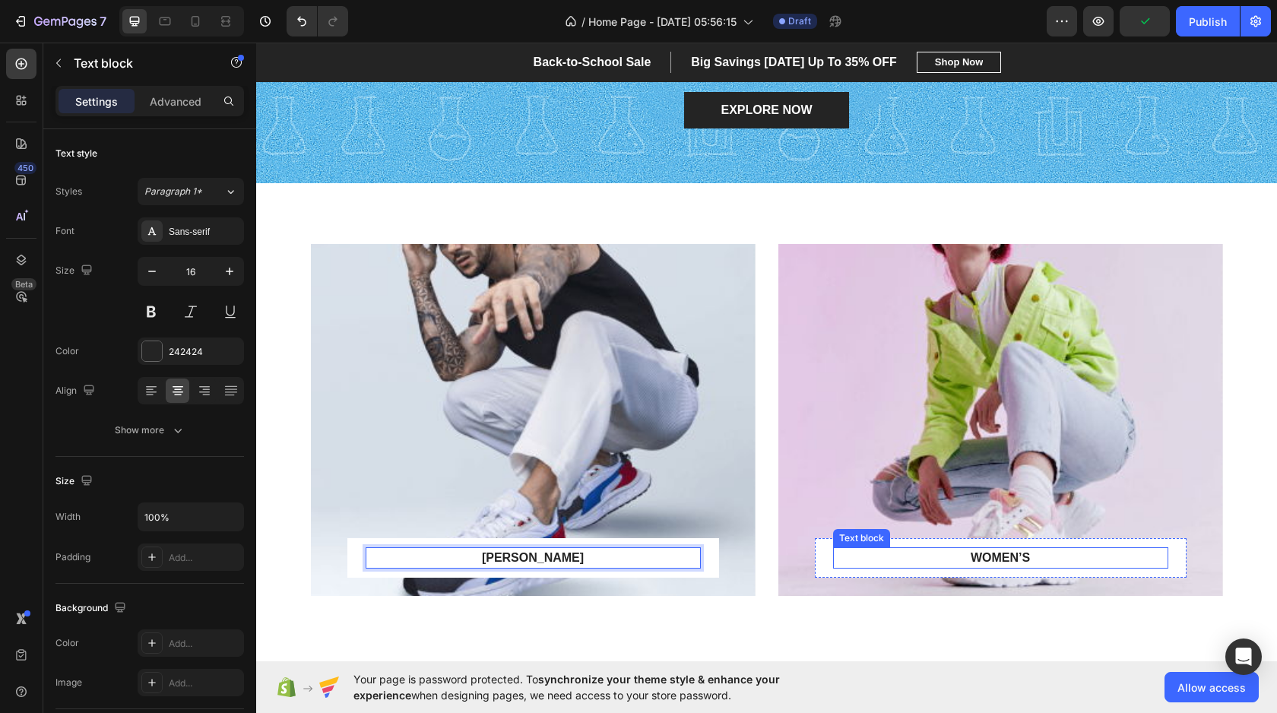
click at [1002, 559] on p "WOMEN’S" at bounding box center [1001, 558] width 332 height 18
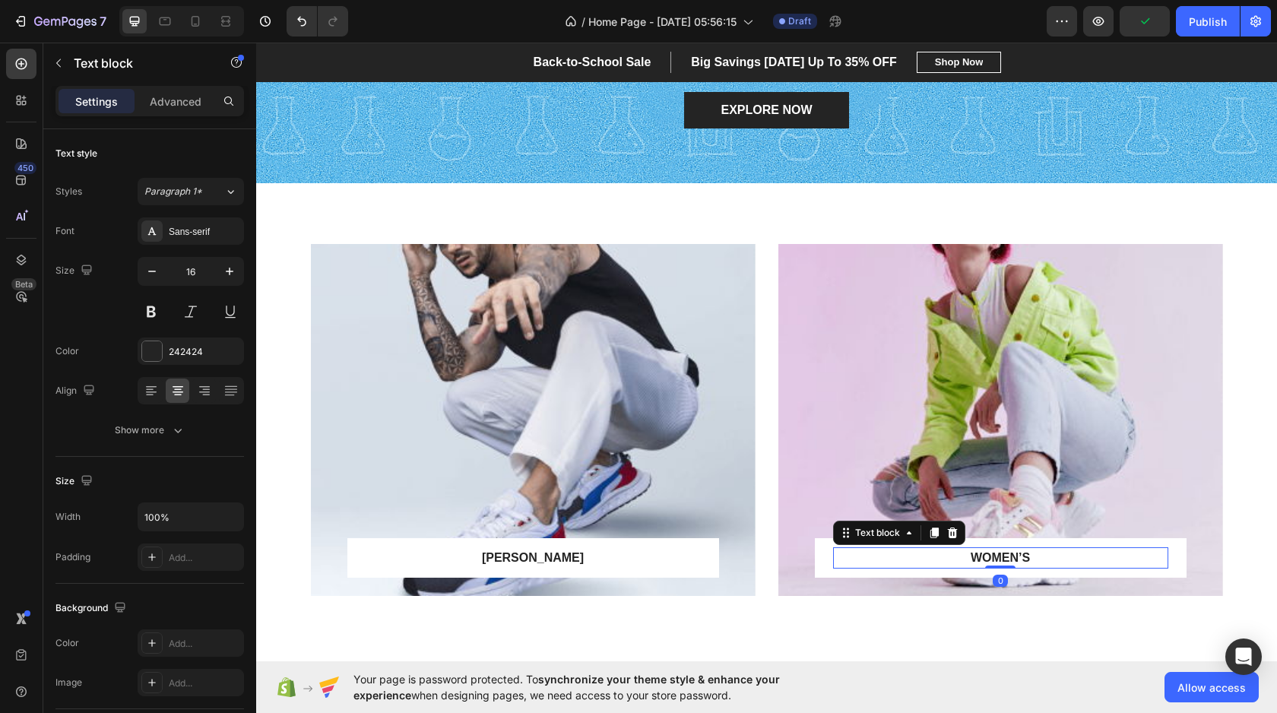
click at [1002, 559] on p "WOMEN’S" at bounding box center [1001, 558] width 332 height 18
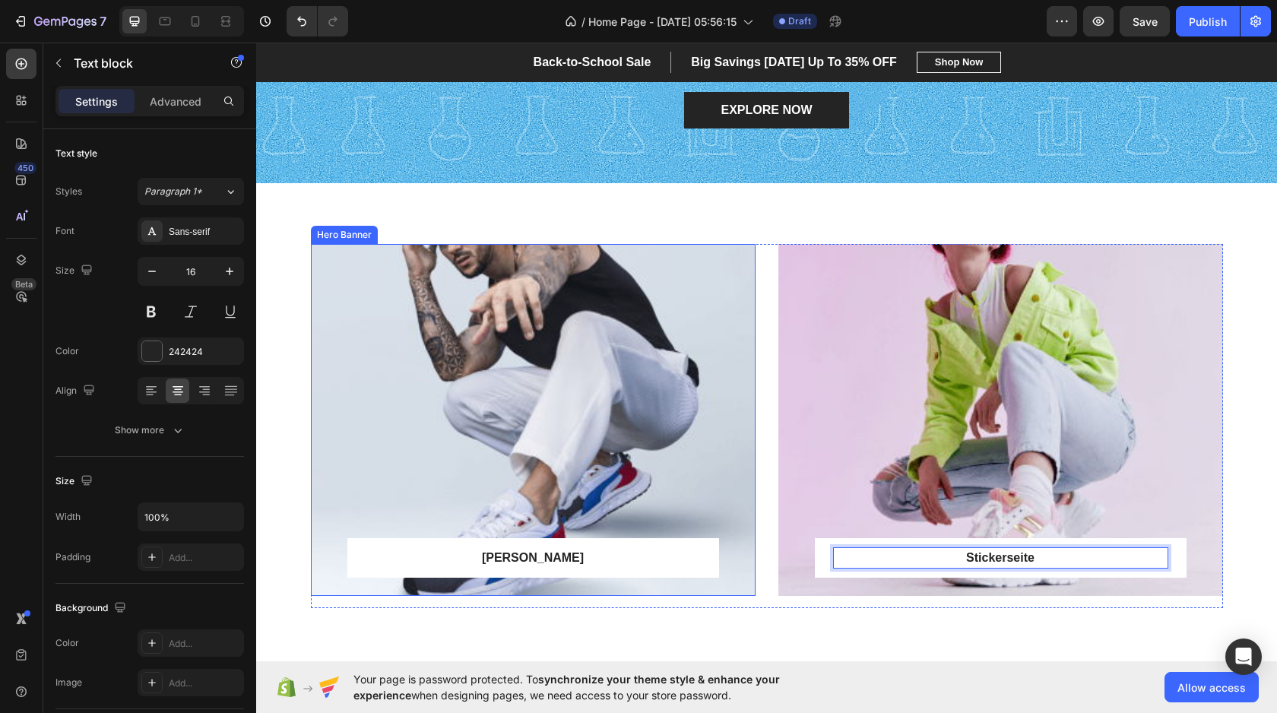
click at [509, 439] on div "Overlay" at bounding box center [533, 420] width 445 height 352
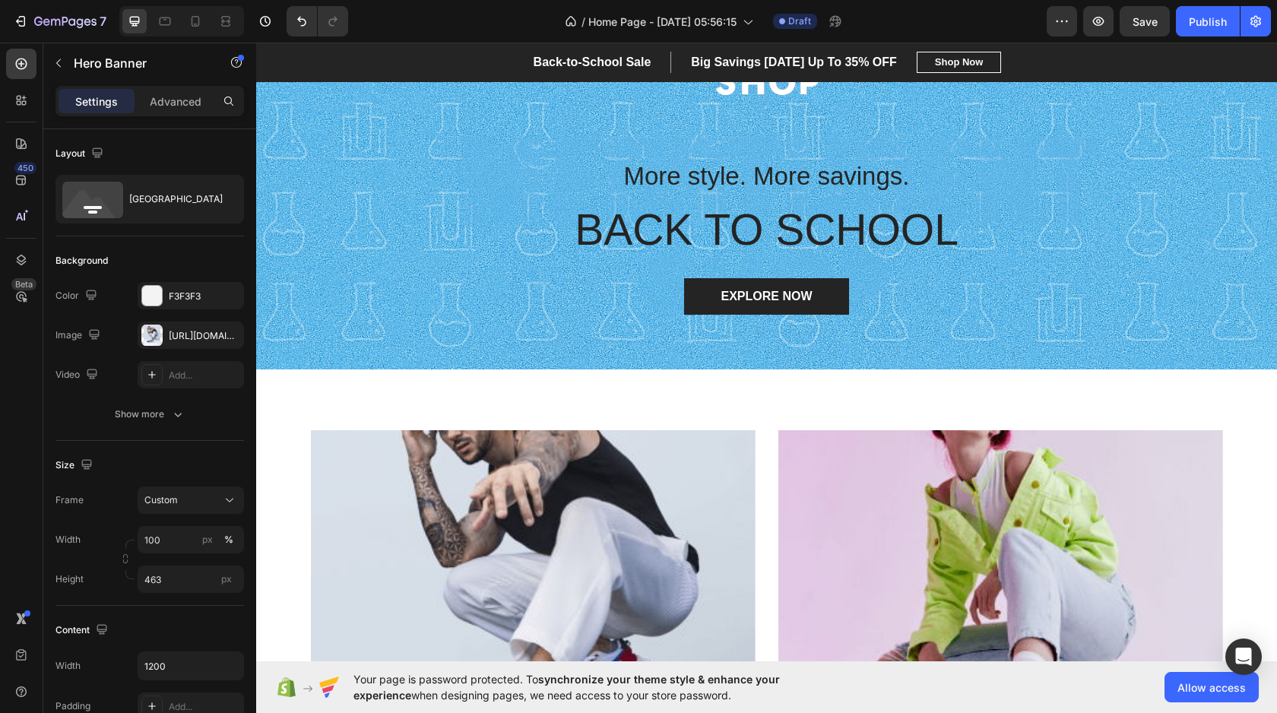
scroll to position [0, 0]
